Goal: Transaction & Acquisition: Book appointment/travel/reservation

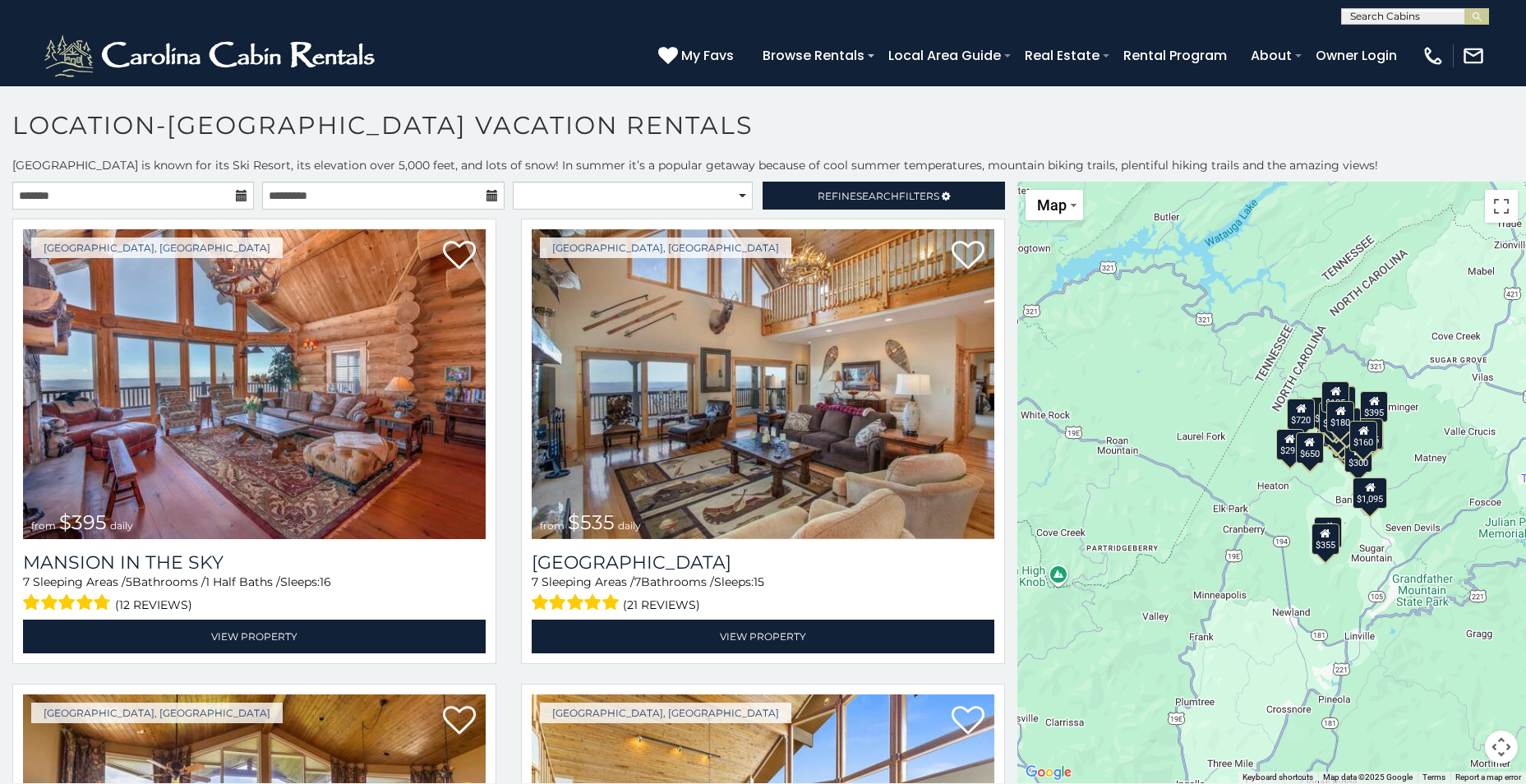
click at [239, 196] on icon at bounding box center [242, 196] width 11 height 11
click at [124, 192] on input "text" at bounding box center [133, 196] width 242 height 28
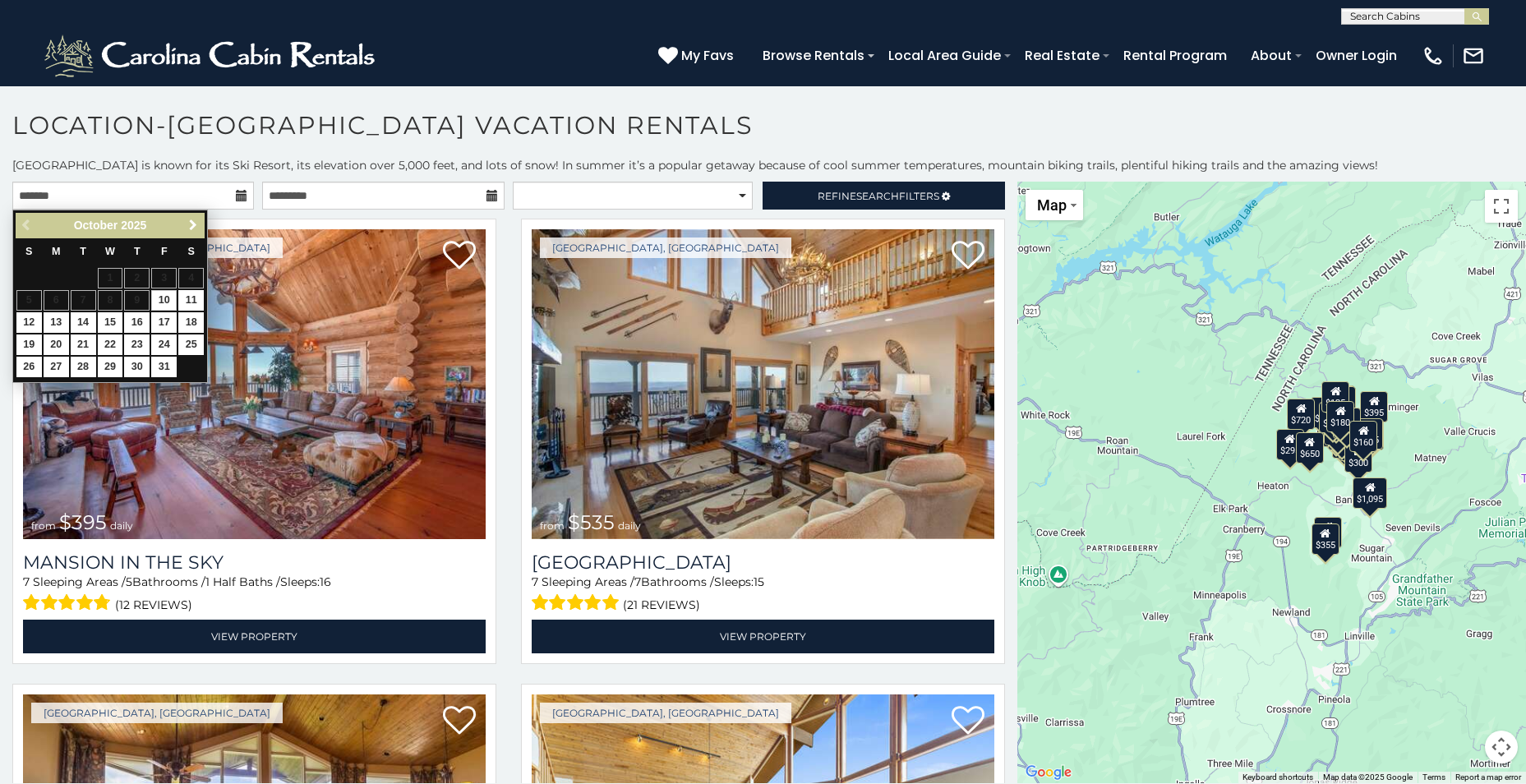
click at [192, 222] on span "Next" at bounding box center [193, 225] width 13 height 13
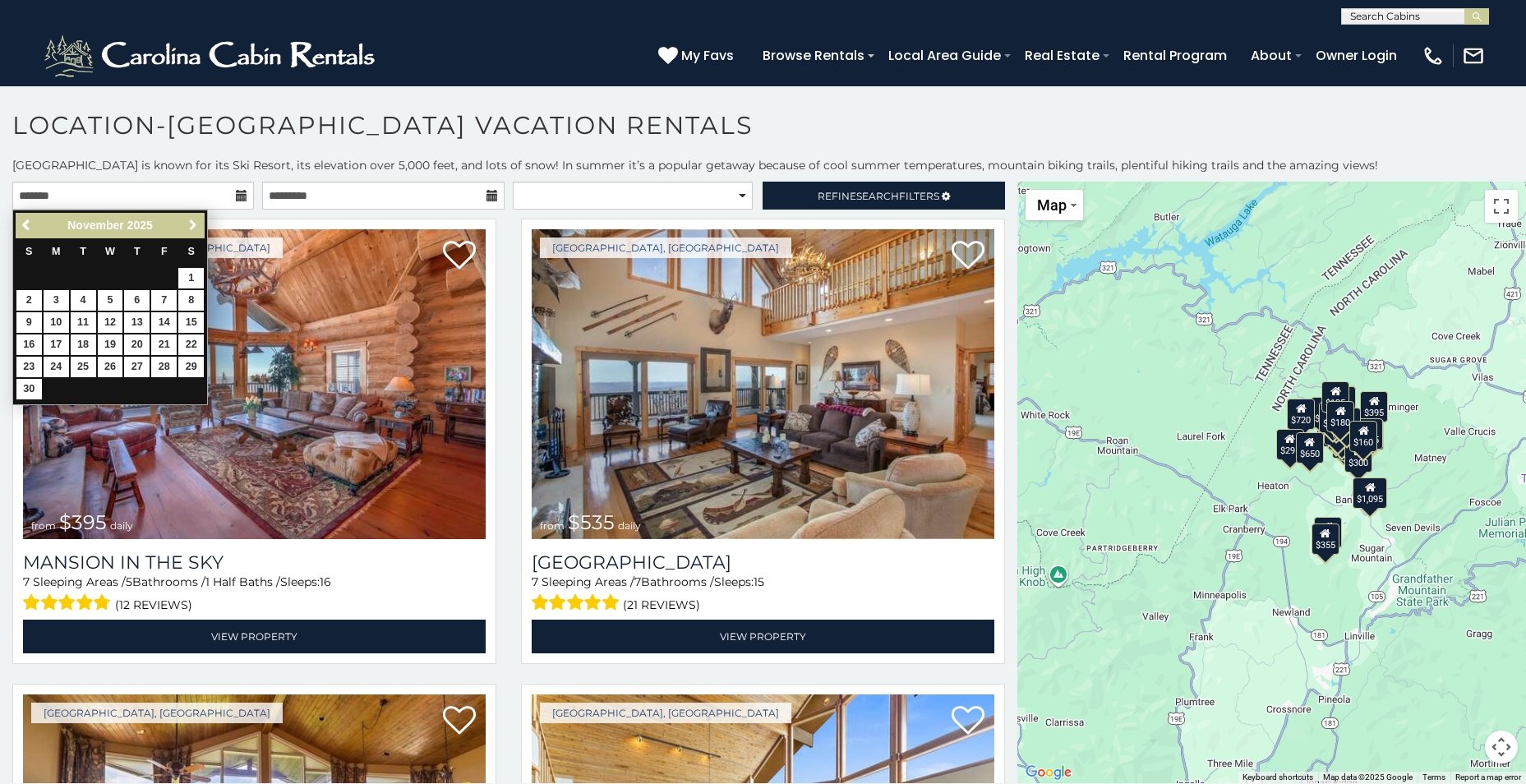
click at [192, 222] on span "Next" at bounding box center [193, 225] width 13 height 13
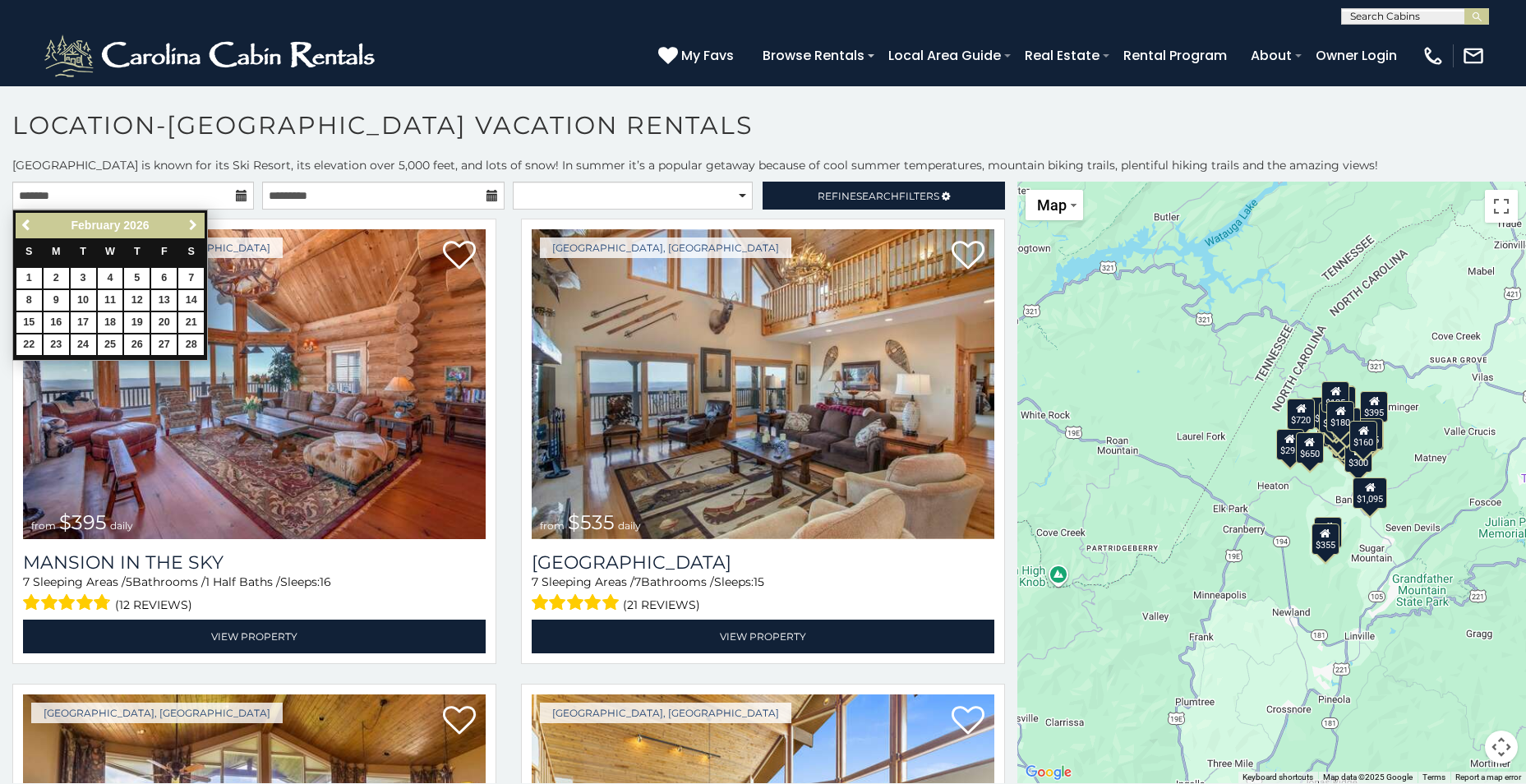
click at [192, 222] on span "Next" at bounding box center [193, 225] width 13 height 13
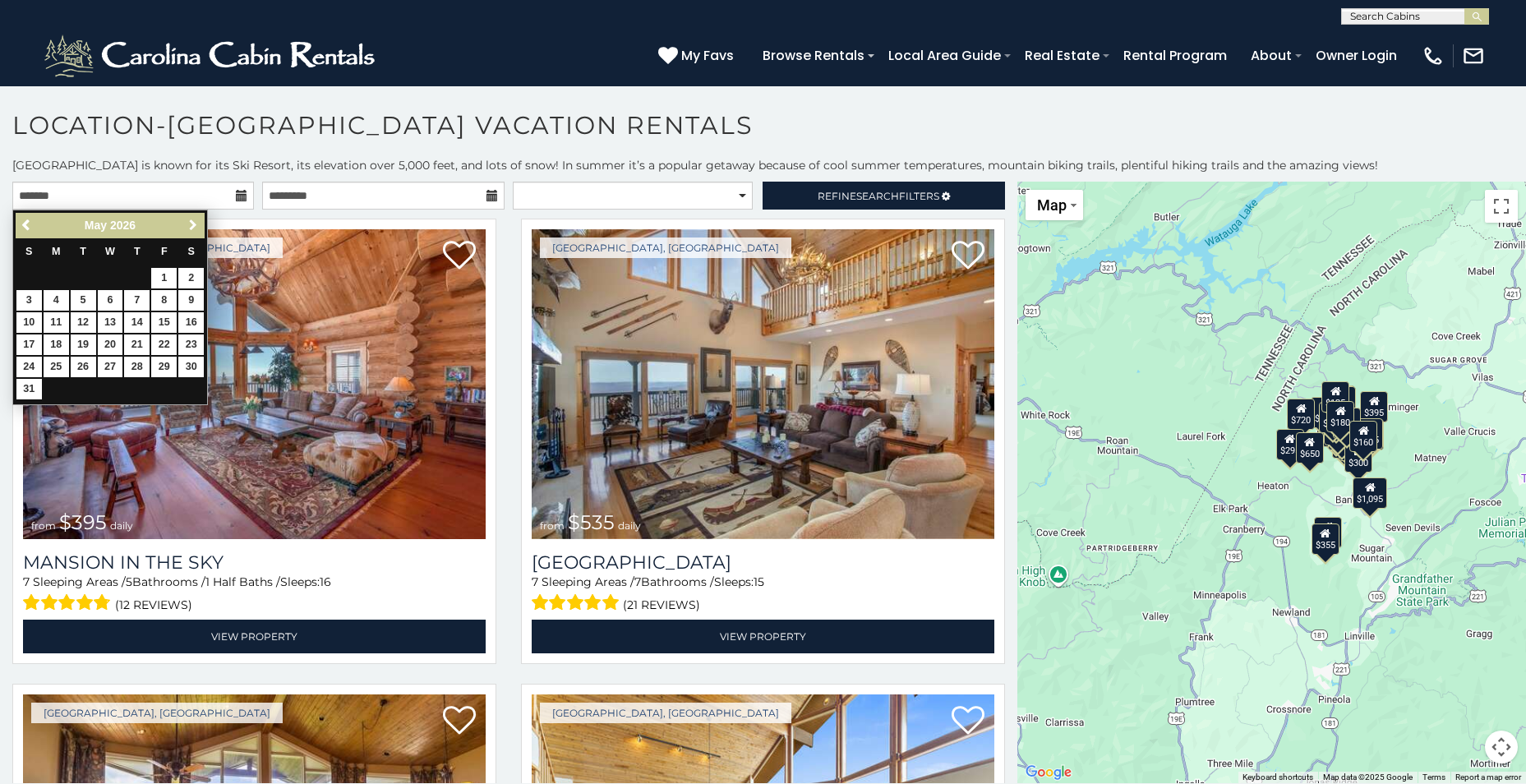
click at [192, 222] on span "Next" at bounding box center [193, 225] width 13 height 13
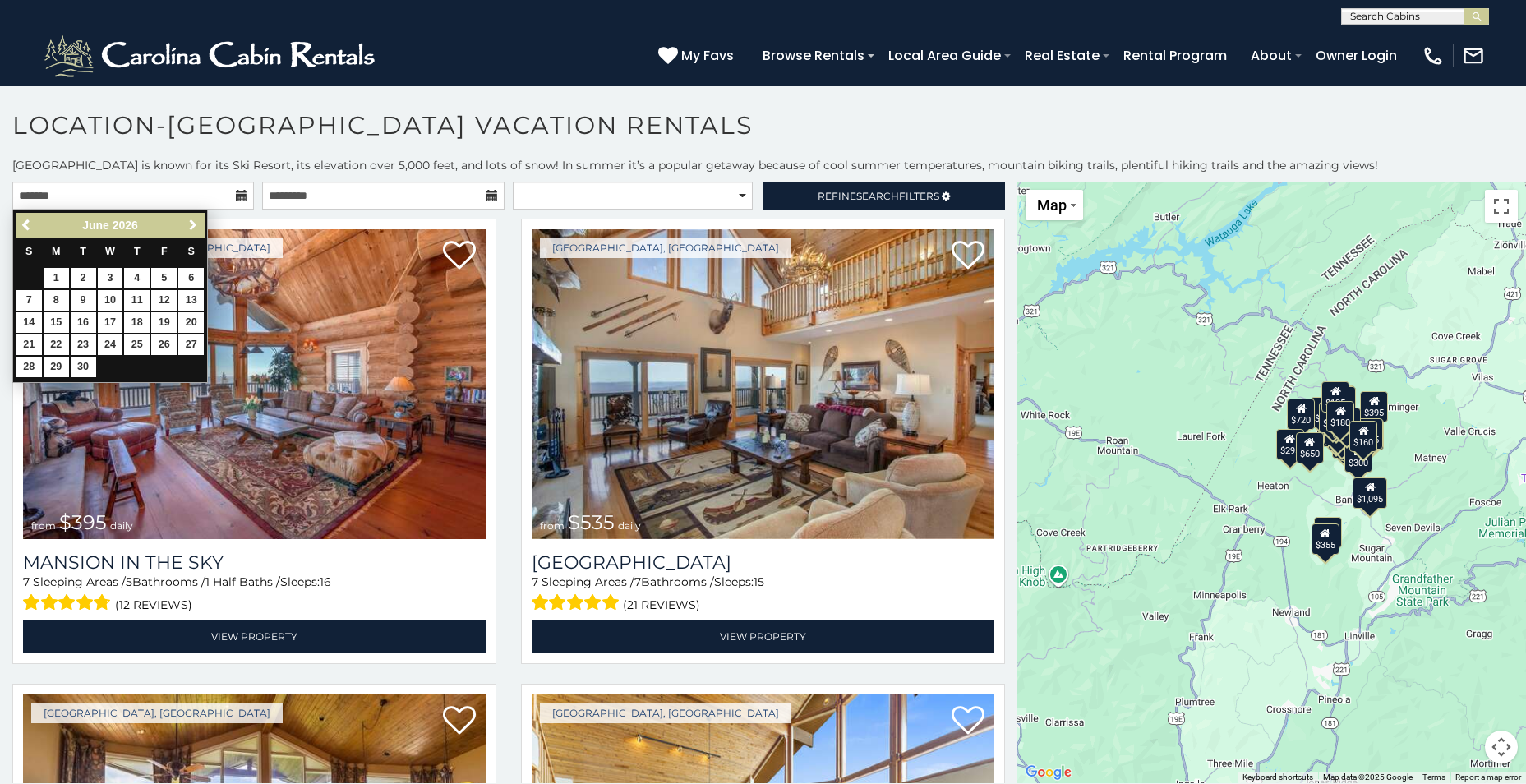
click at [192, 222] on span "Next" at bounding box center [193, 225] width 13 height 13
click at [29, 323] on link "12" at bounding box center [30, 323] width 26 height 20
type input "**********"
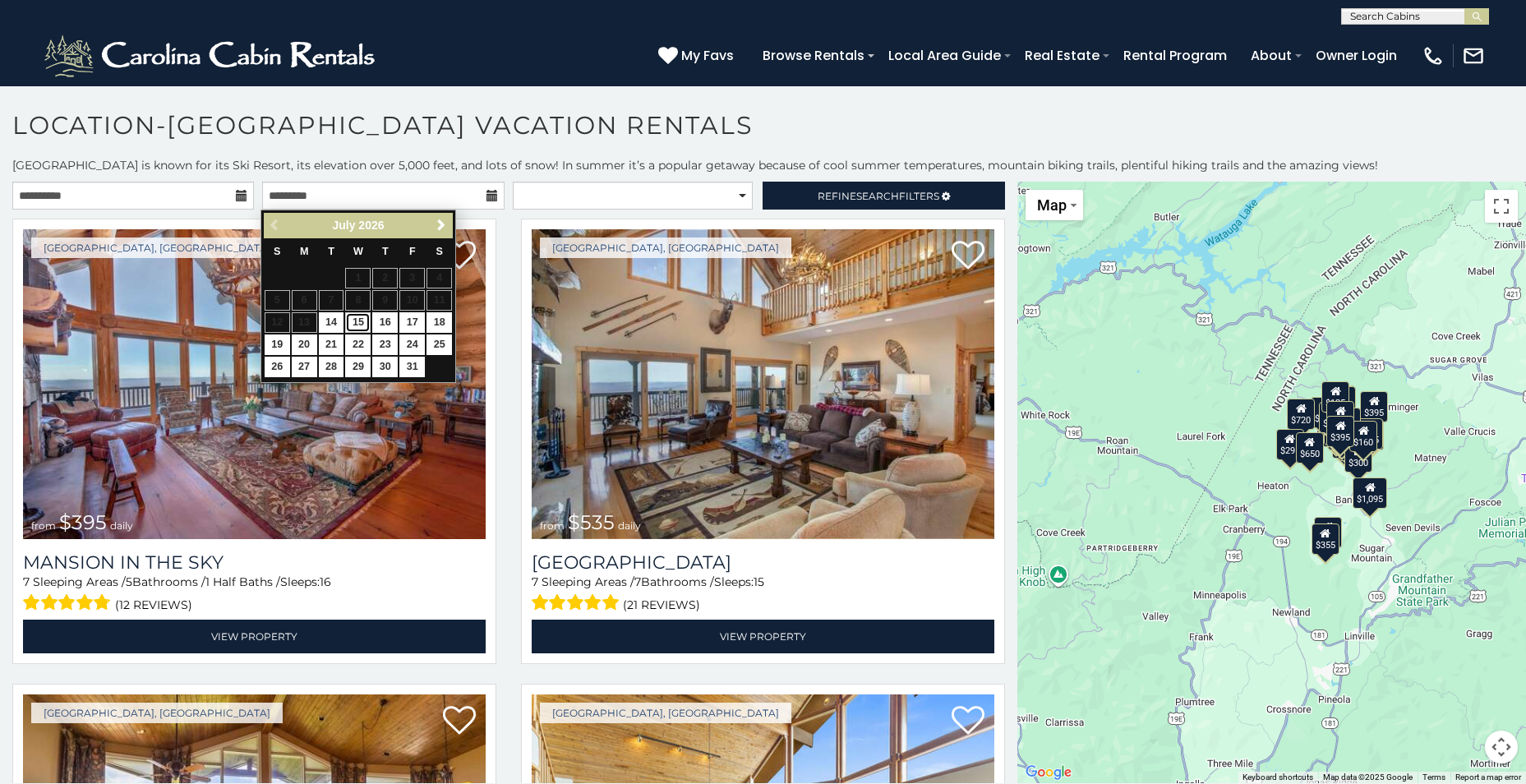
click at [352, 324] on link "15" at bounding box center [358, 323] width 26 height 20
type input "**********"
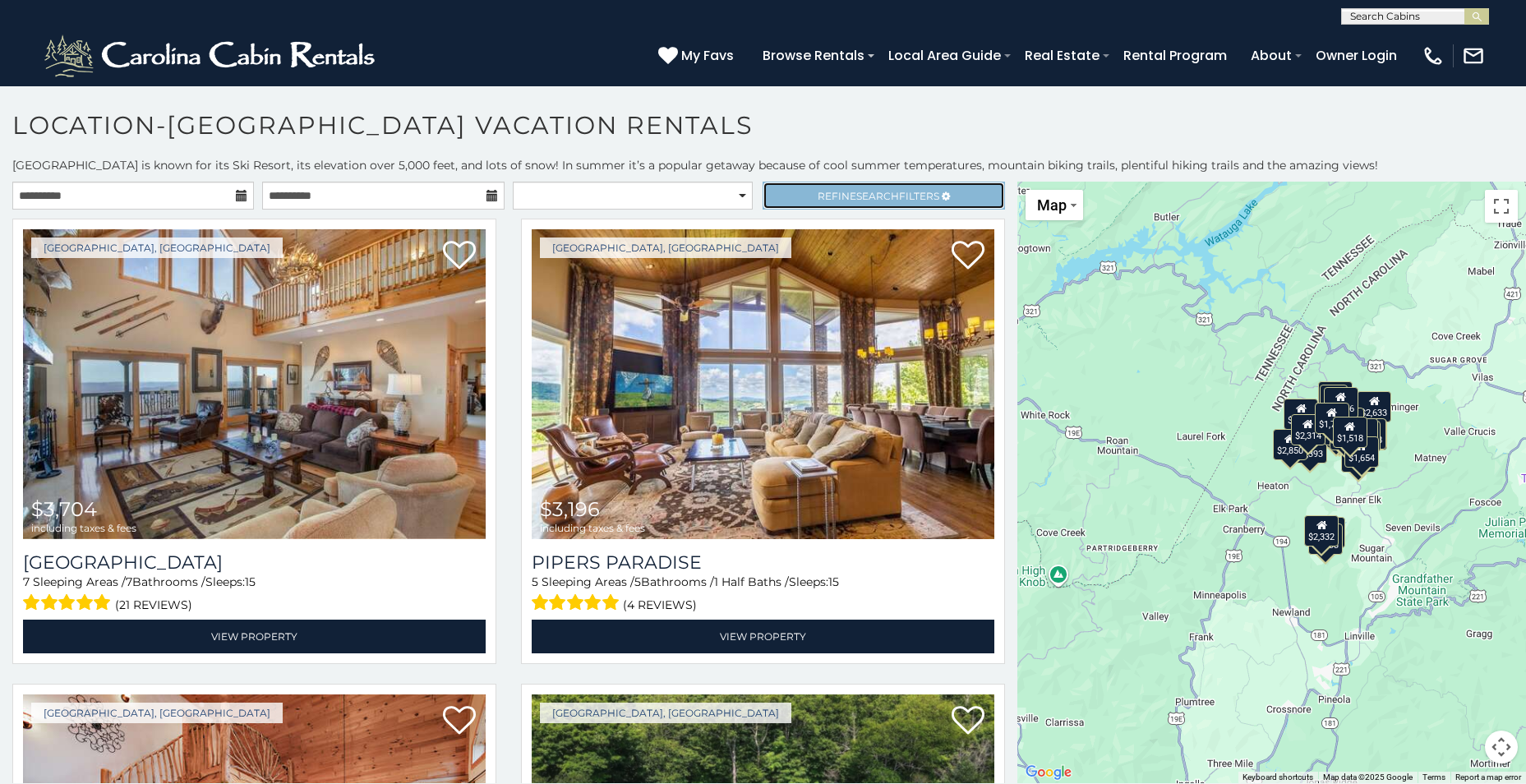
click at [826, 200] on span "Refine Search Filters" at bounding box center [878, 196] width 122 height 12
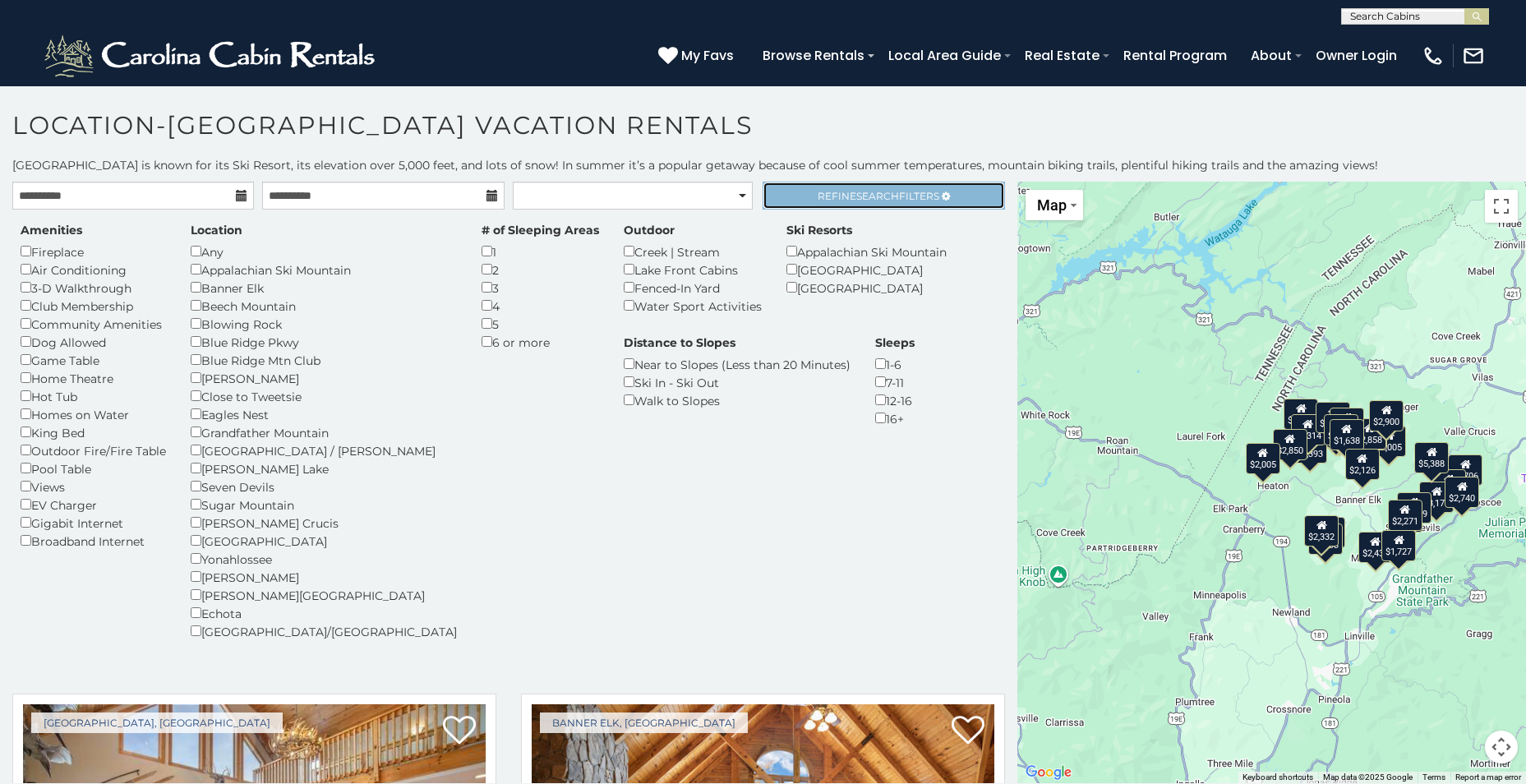
click at [806, 191] on link "Refine Search Filters" at bounding box center [884, 196] width 242 height 28
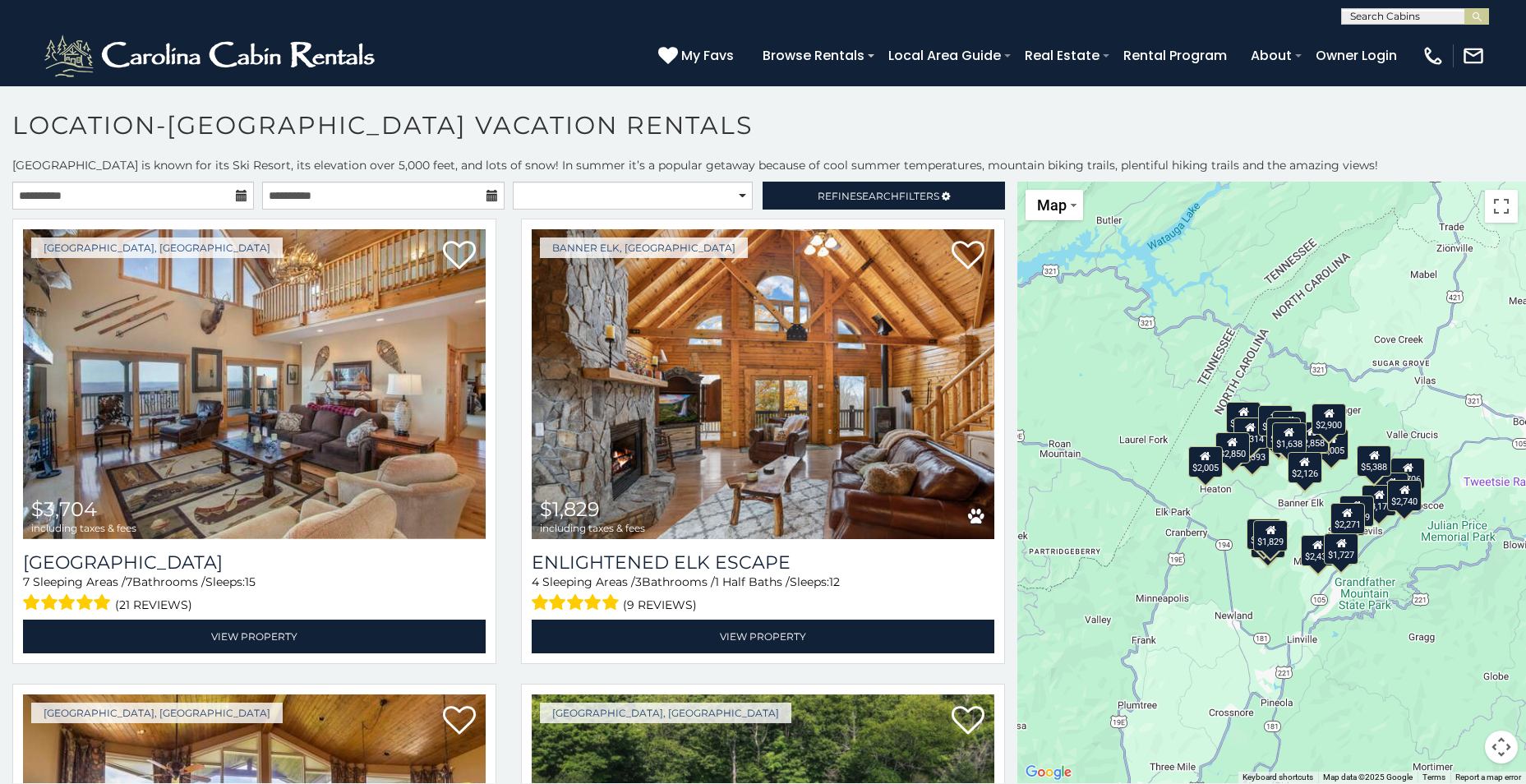
drag, startPoint x: 1241, startPoint y: 667, endPoint x: 1186, endPoint y: 669, distance: 55.0
click at [1186, 669] on div "$3,704 $1,829 $3,196 $2,638 $3,706 $2,333 $5,393 $6,078 $2,005 $3,142 $2,314 $3…" at bounding box center [1271, 482] width 508 height 601
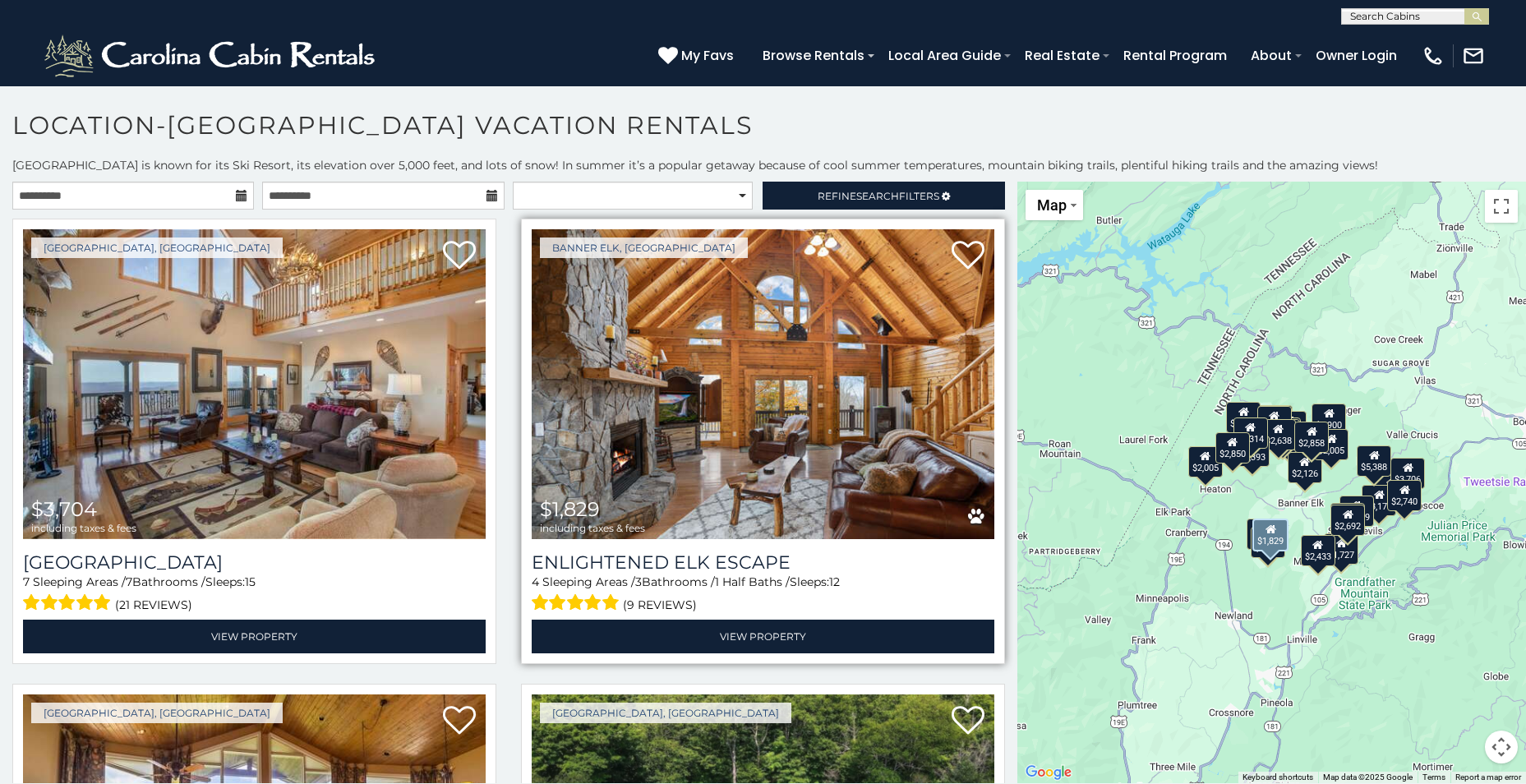
click at [651, 466] on img at bounding box center [763, 385] width 463 height 310
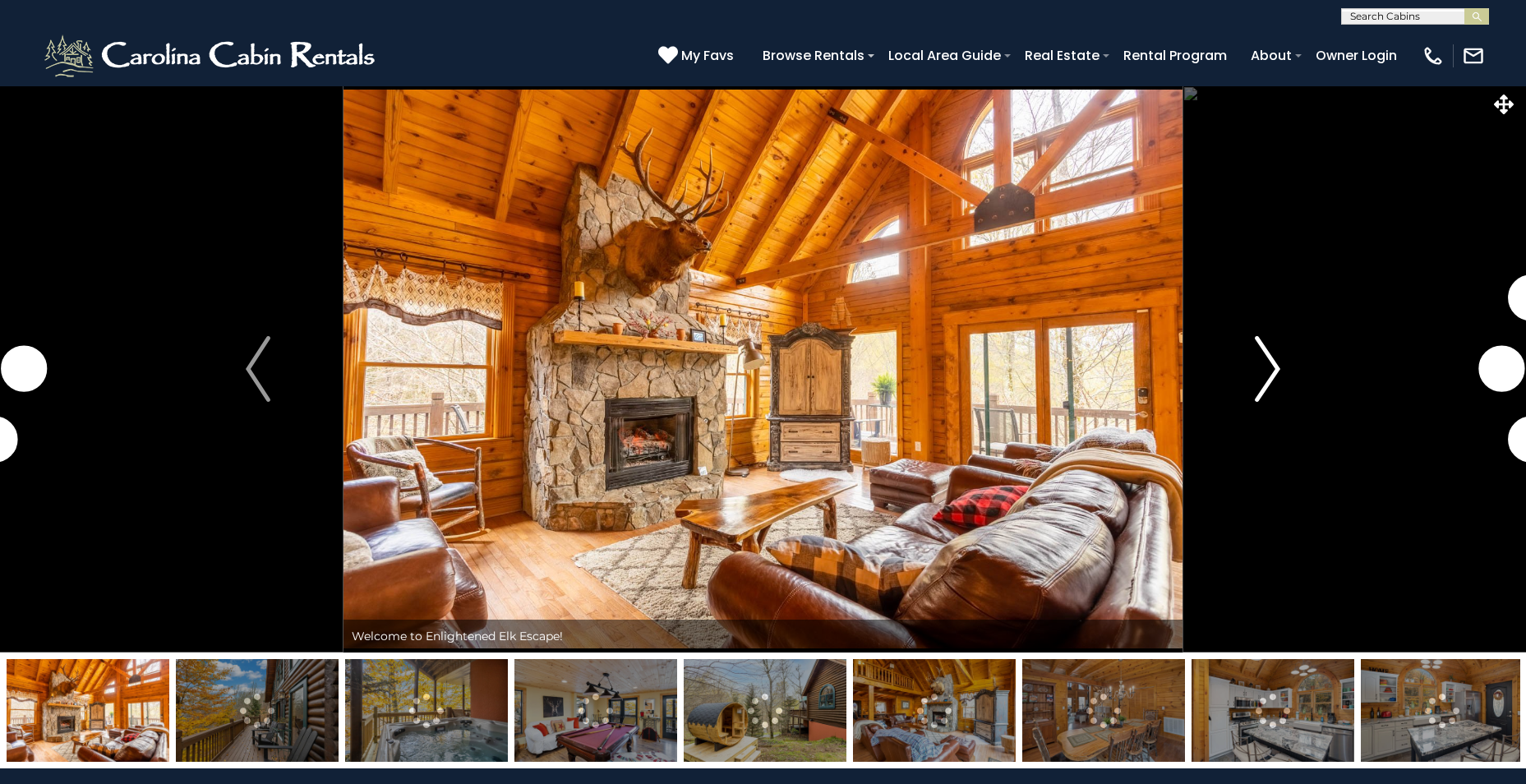
click at [1274, 367] on img "Next" at bounding box center [1268, 368] width 25 height 65
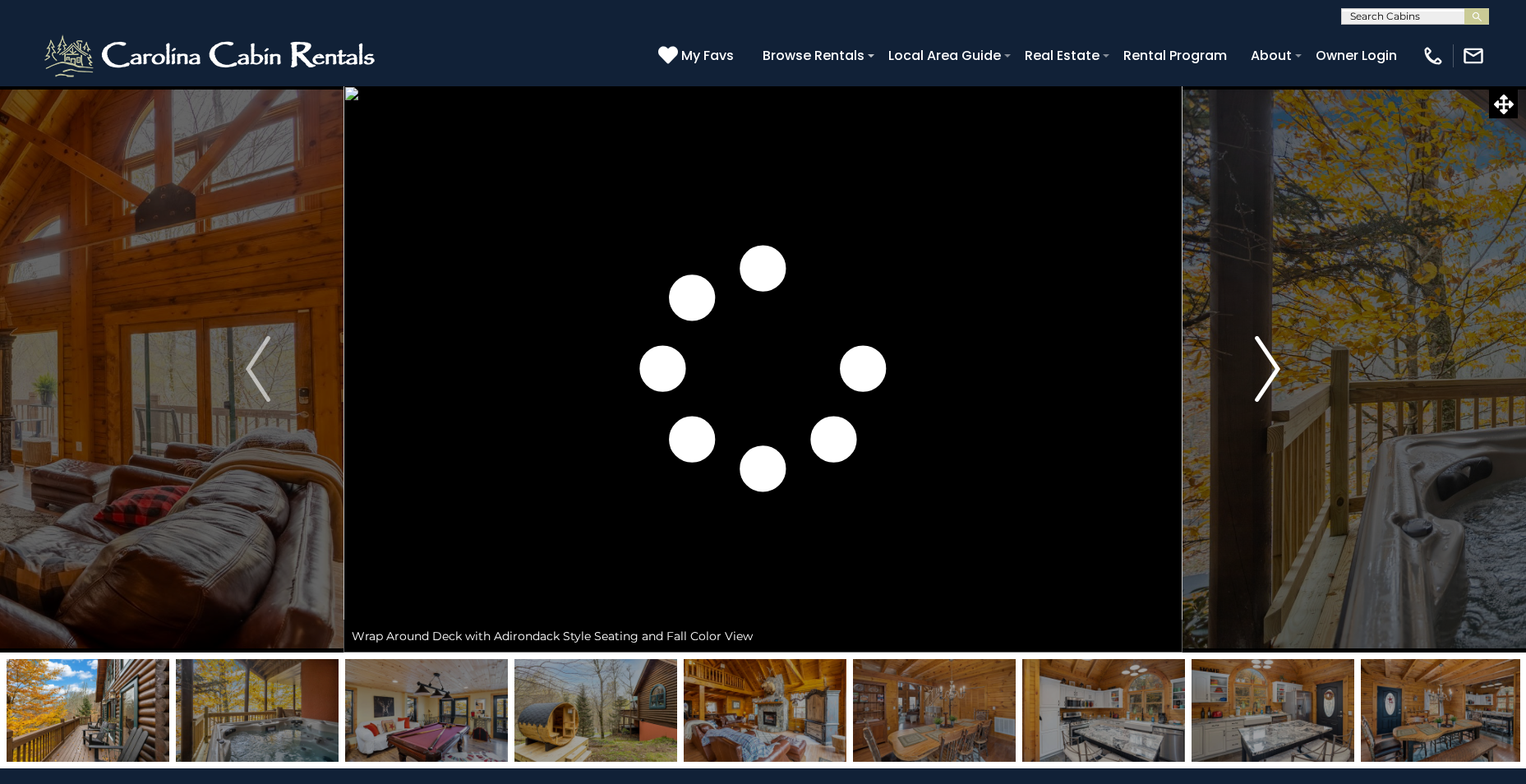
click at [1274, 367] on img "Next" at bounding box center [1268, 368] width 25 height 65
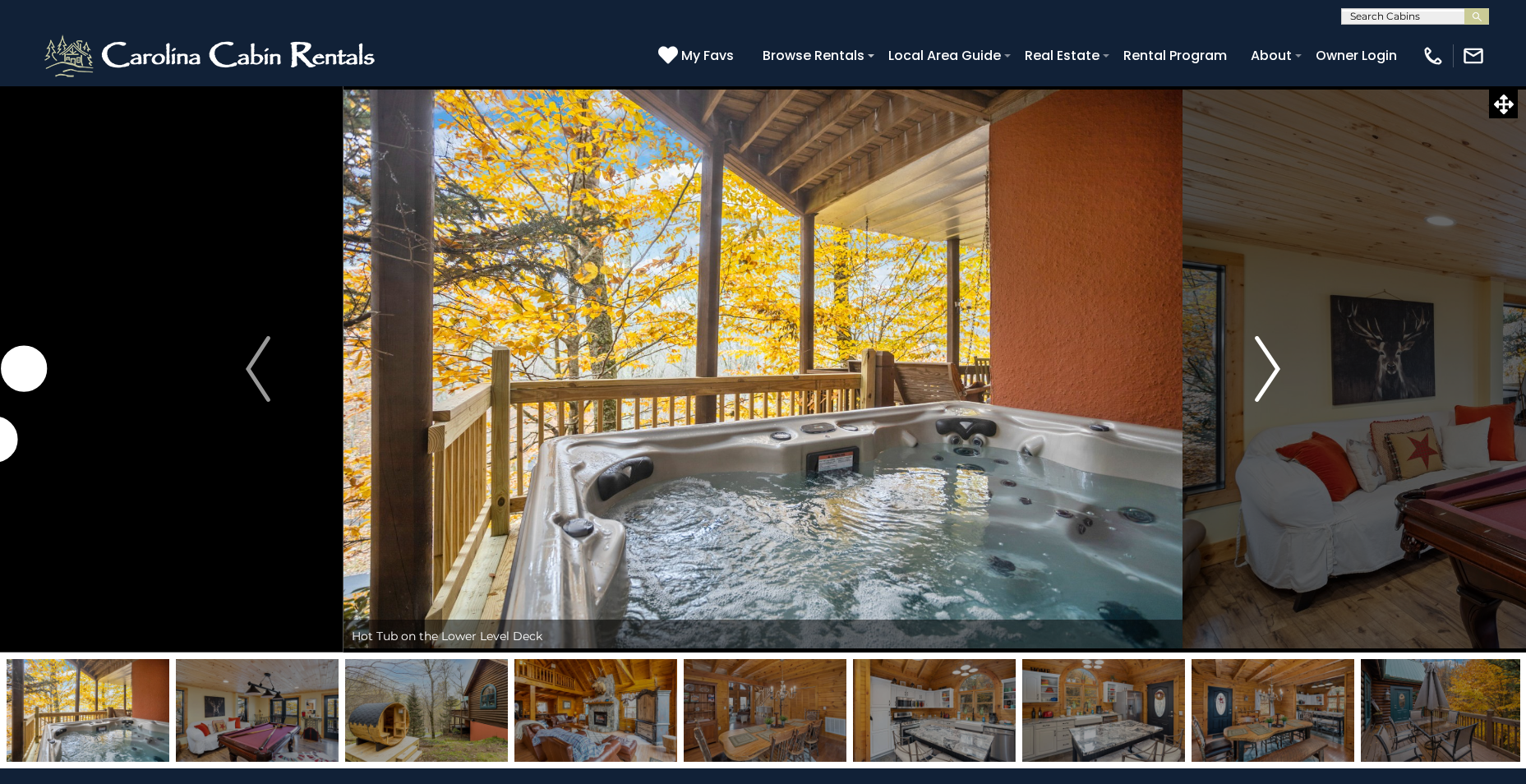
click at [1274, 367] on img "Next" at bounding box center [1268, 368] width 25 height 65
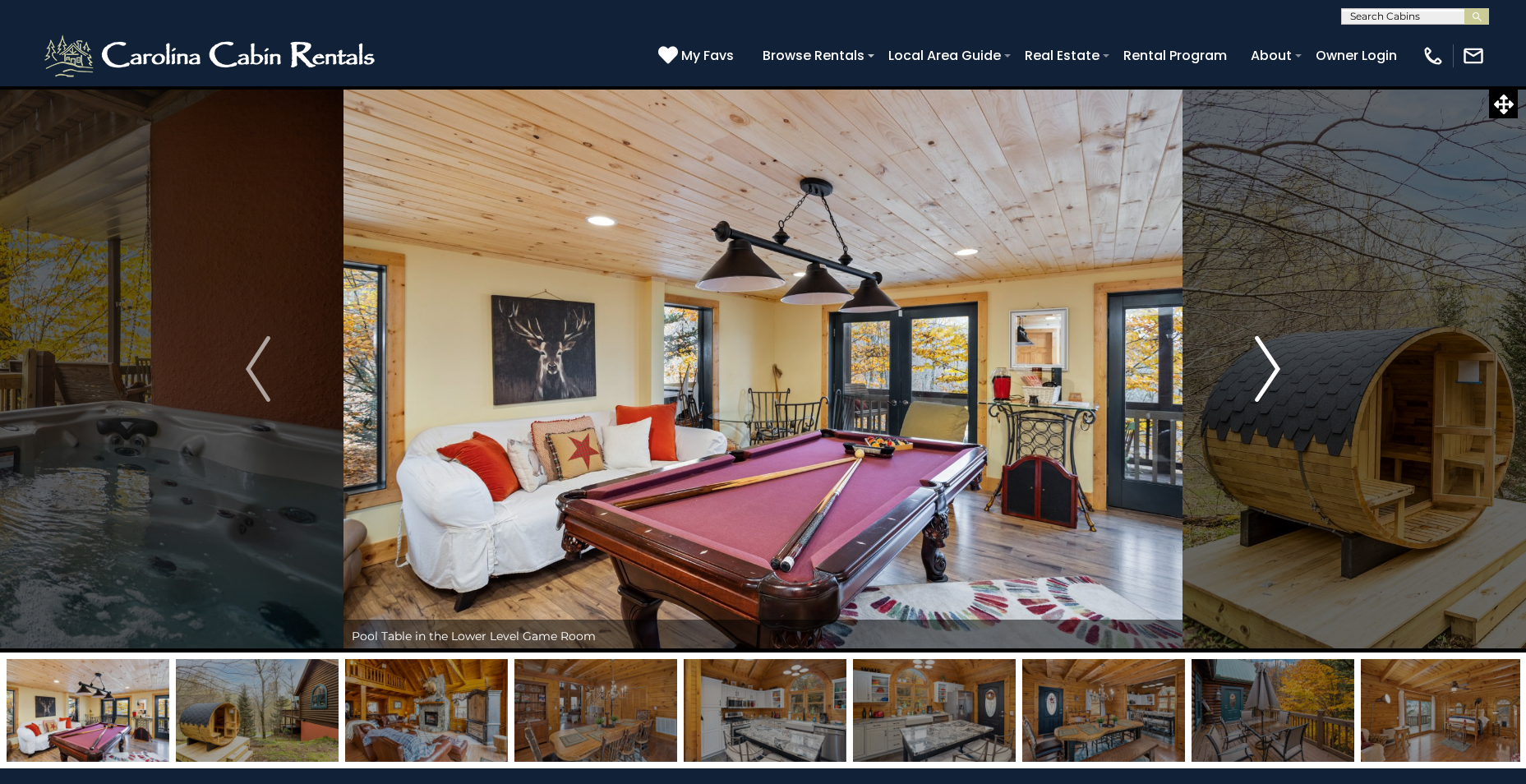
click at [1274, 367] on img "Next" at bounding box center [1268, 368] width 25 height 65
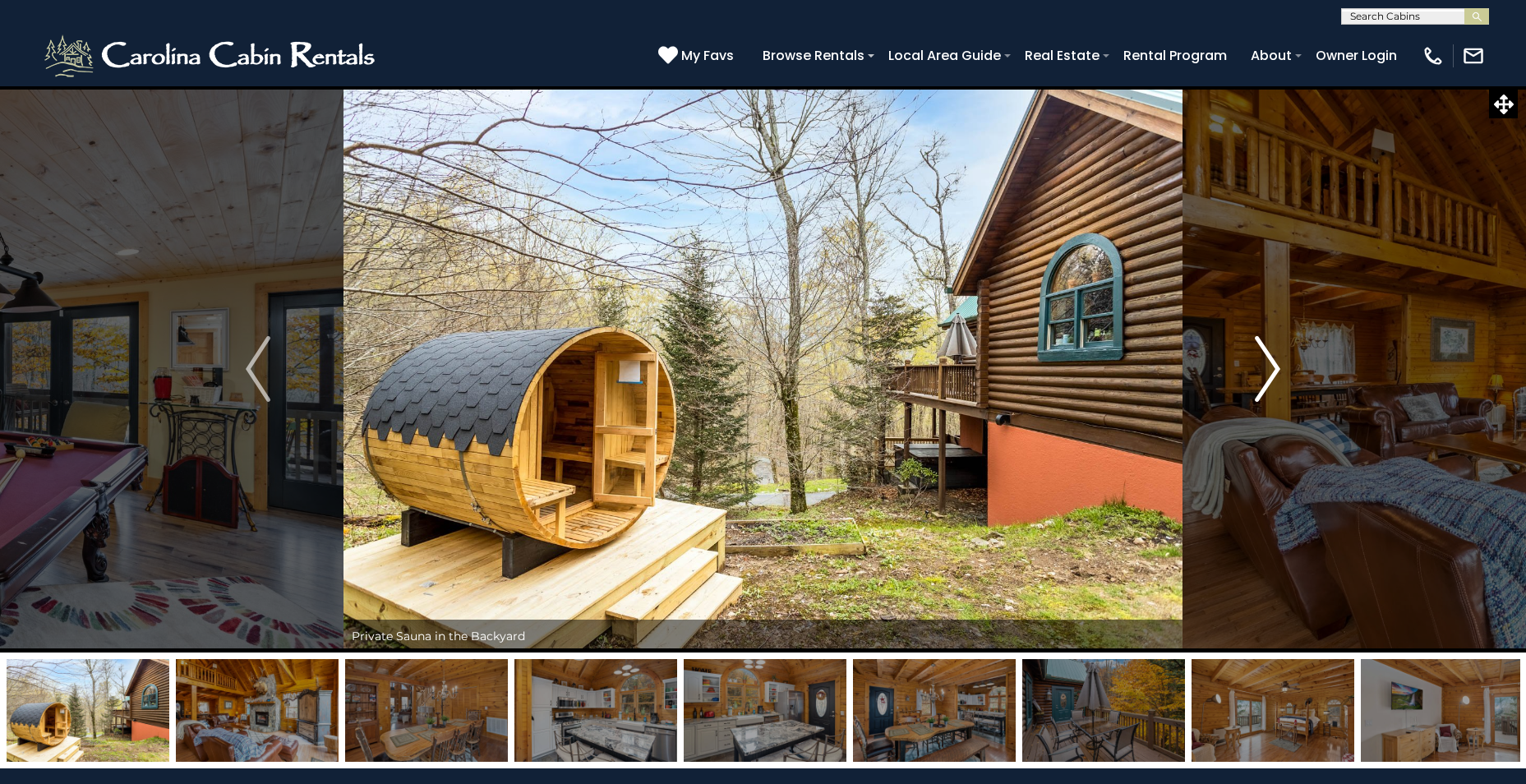
click at [1274, 367] on img "Next" at bounding box center [1268, 368] width 25 height 65
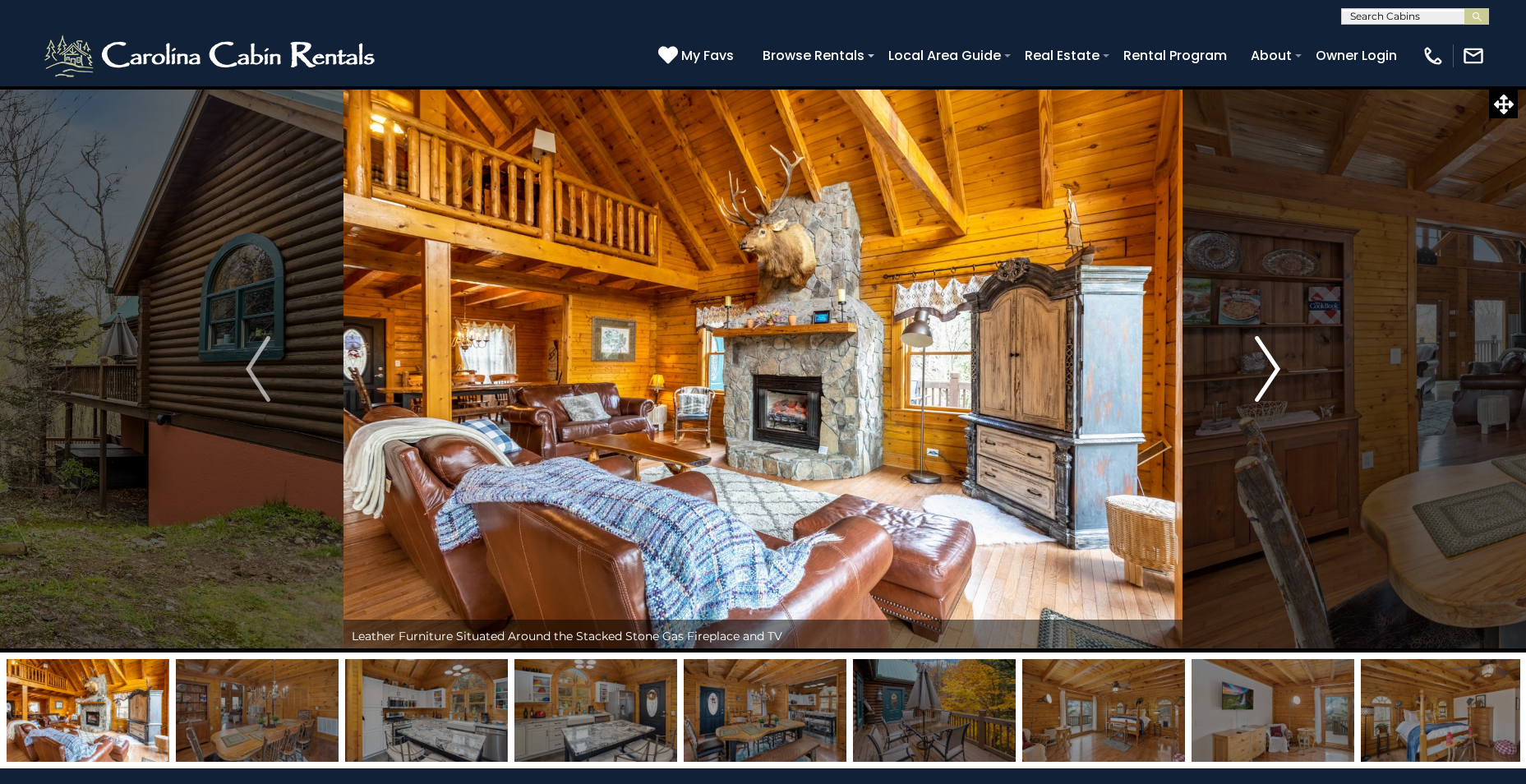
click at [1274, 367] on img "Next" at bounding box center [1268, 368] width 25 height 65
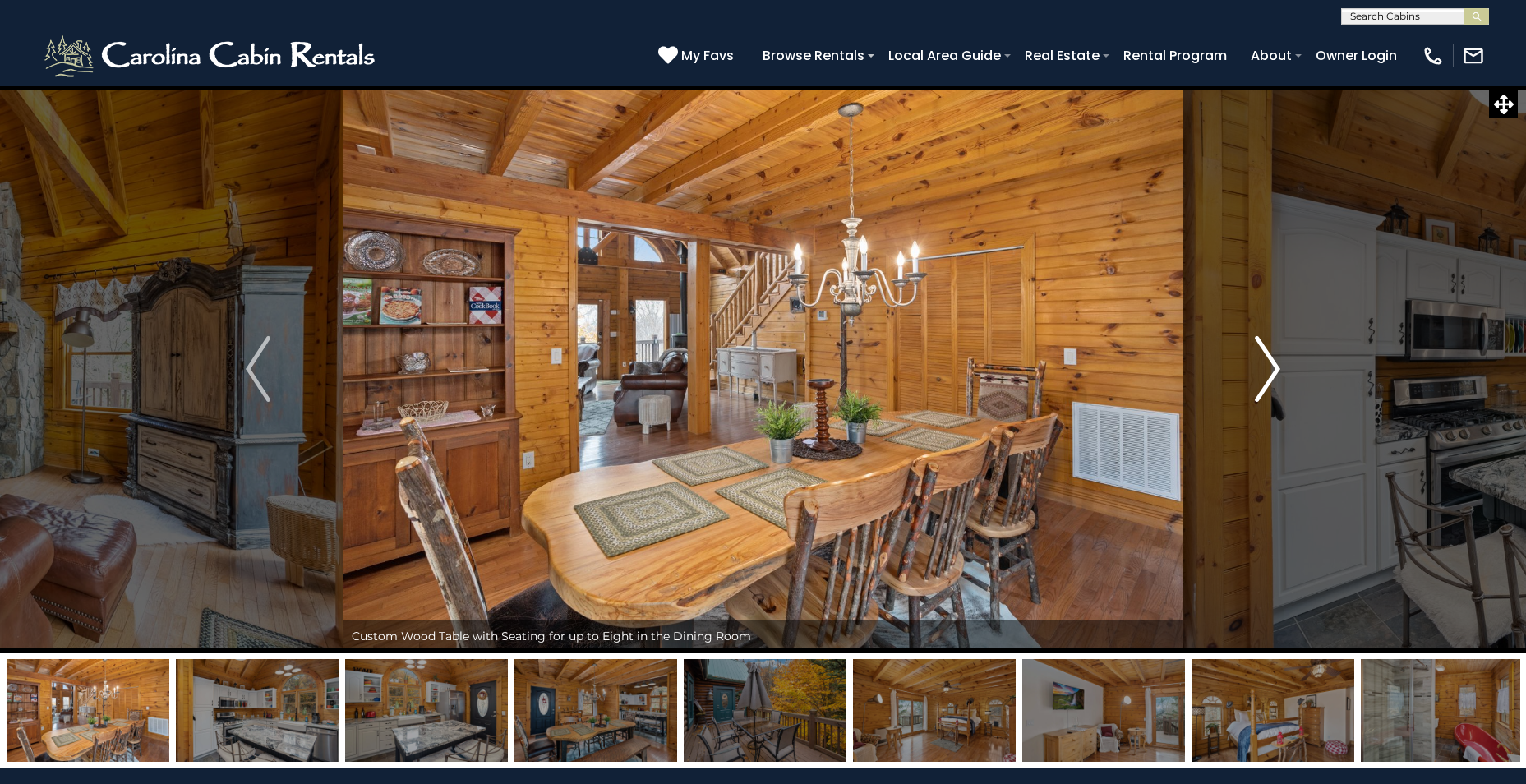
click at [1274, 367] on img "Next" at bounding box center [1268, 368] width 25 height 65
